Goal: Information Seeking & Learning: Learn about a topic

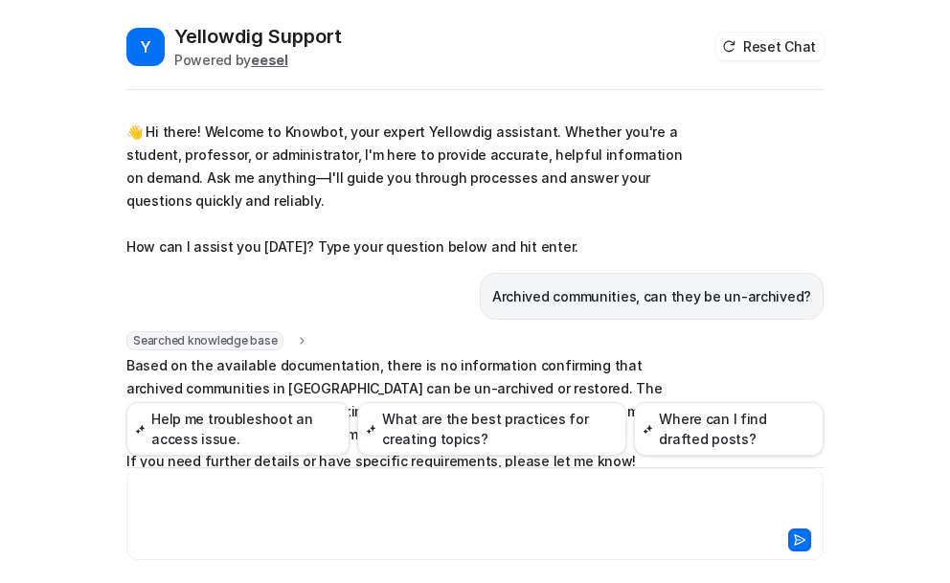
scroll to position [71, 0]
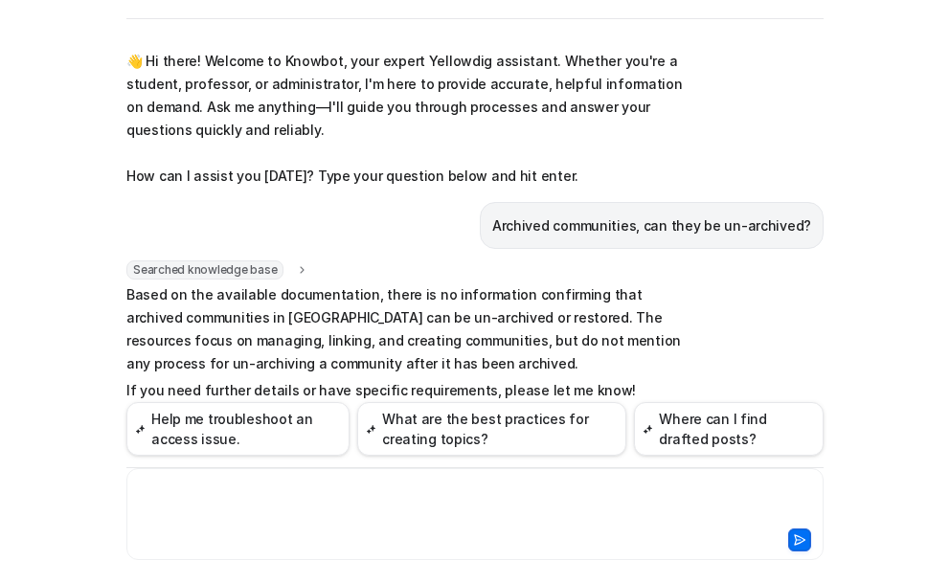
click at [189, 515] on div at bounding box center [474, 503] width 687 height 44
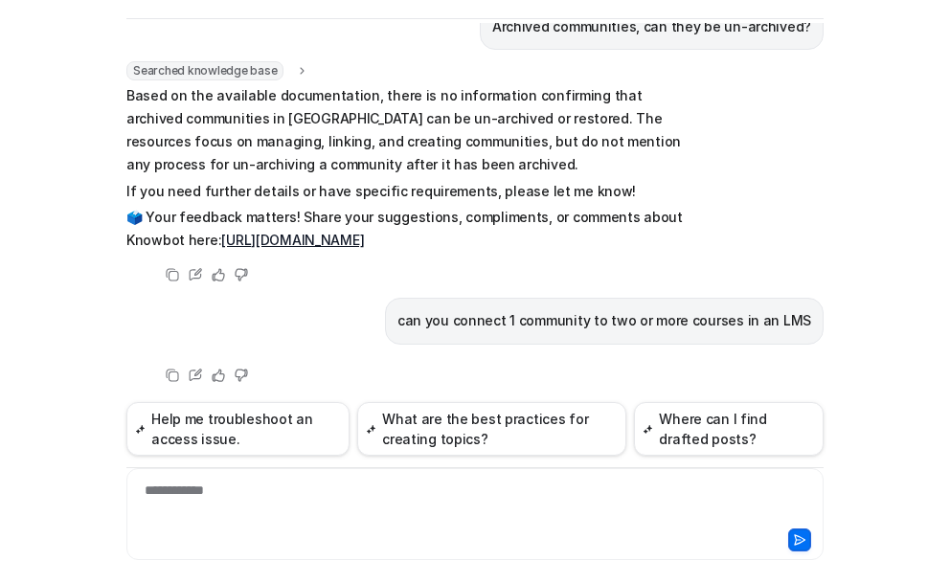
scroll to position [207, 0]
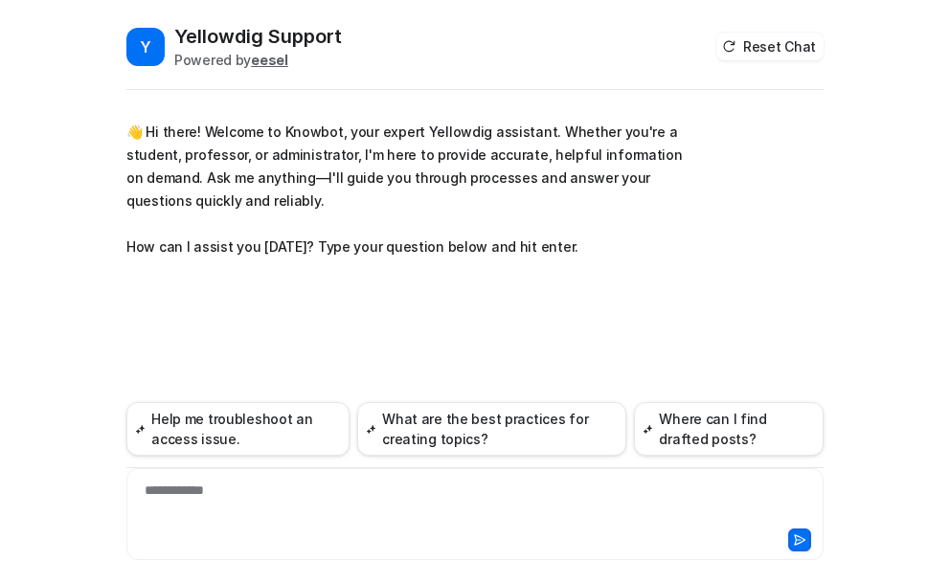
click at [244, 497] on div "**********" at bounding box center [474, 503] width 687 height 44
paste div
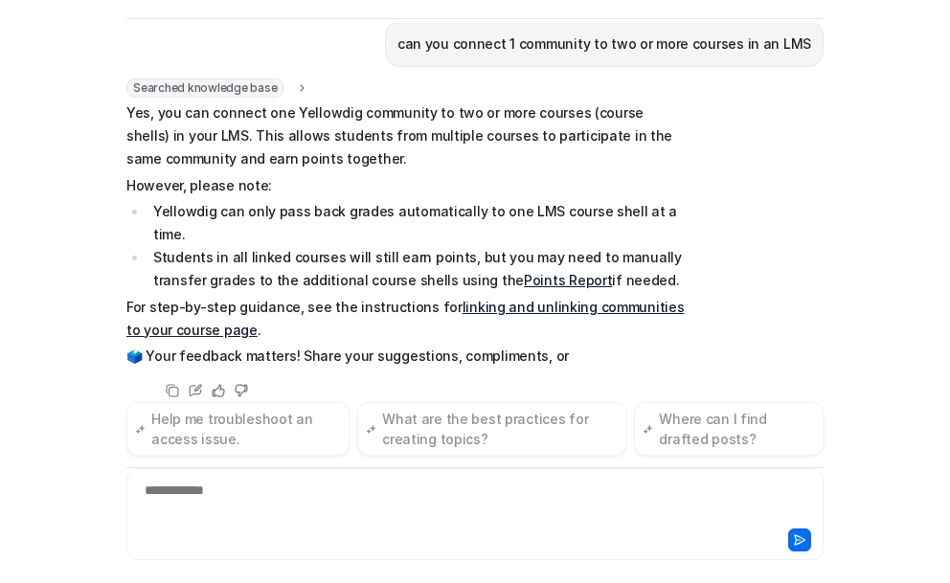
scroll to position [205, 0]
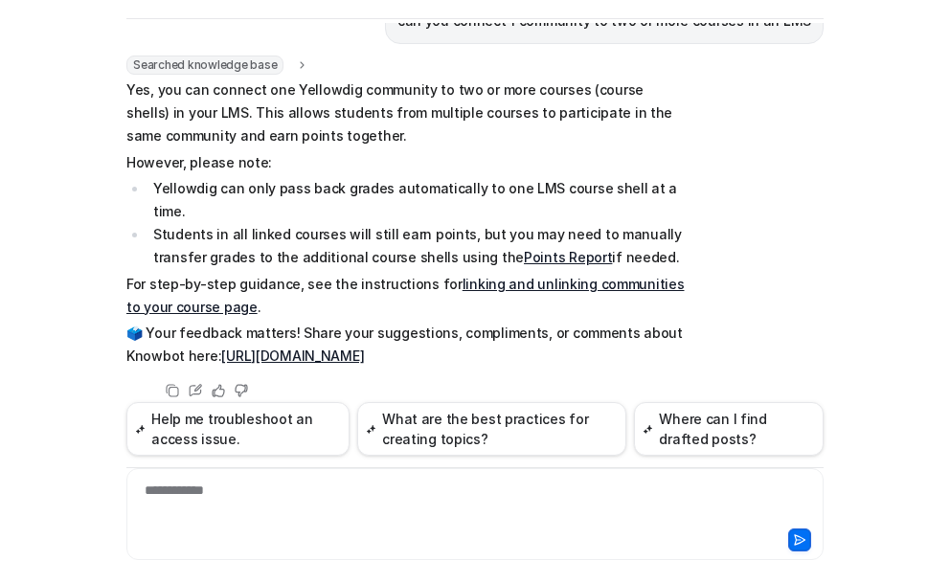
click at [514, 276] on link "linking and unlinking communities to your course page" at bounding box center [405, 295] width 558 height 39
